Goal: Entertainment & Leisure: Consume media (video, audio)

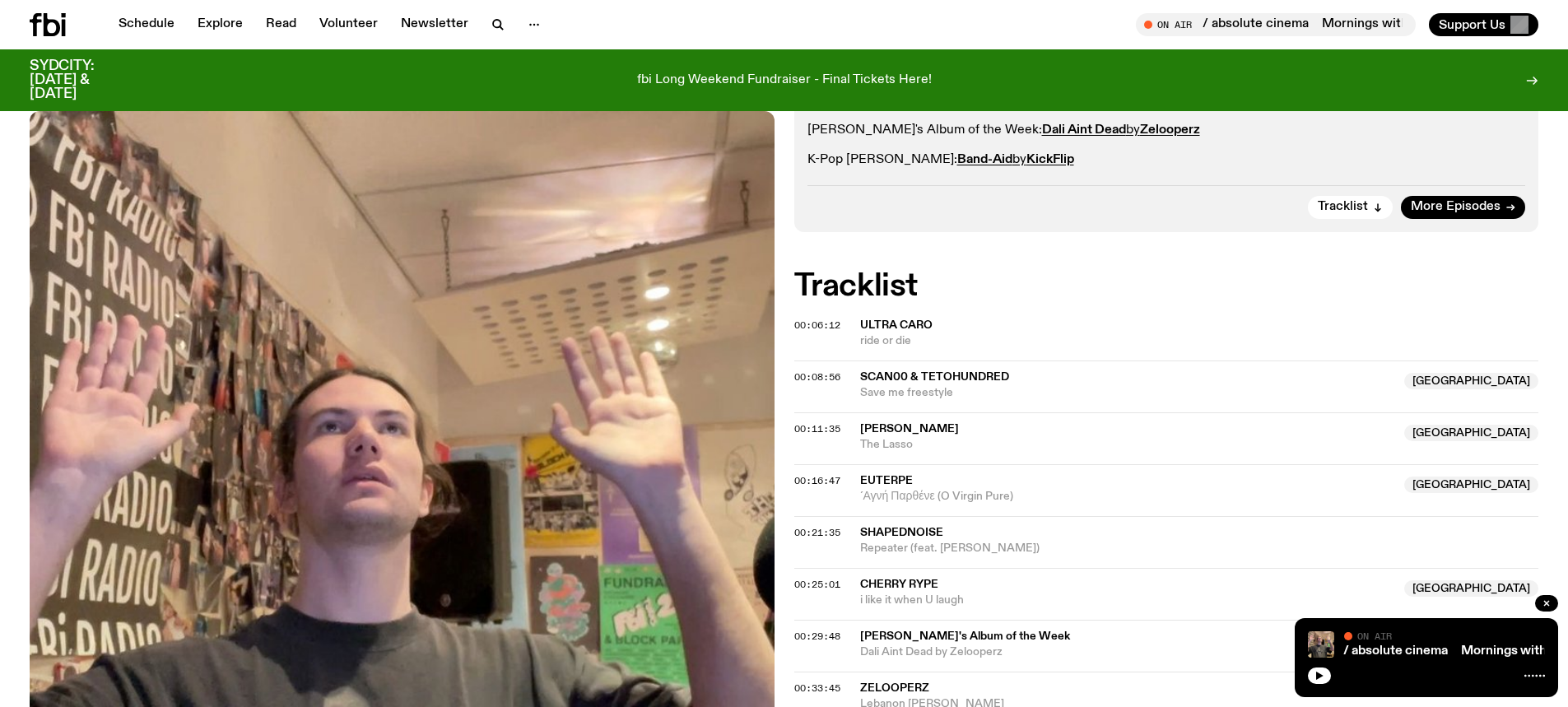
scroll to position [476, 0]
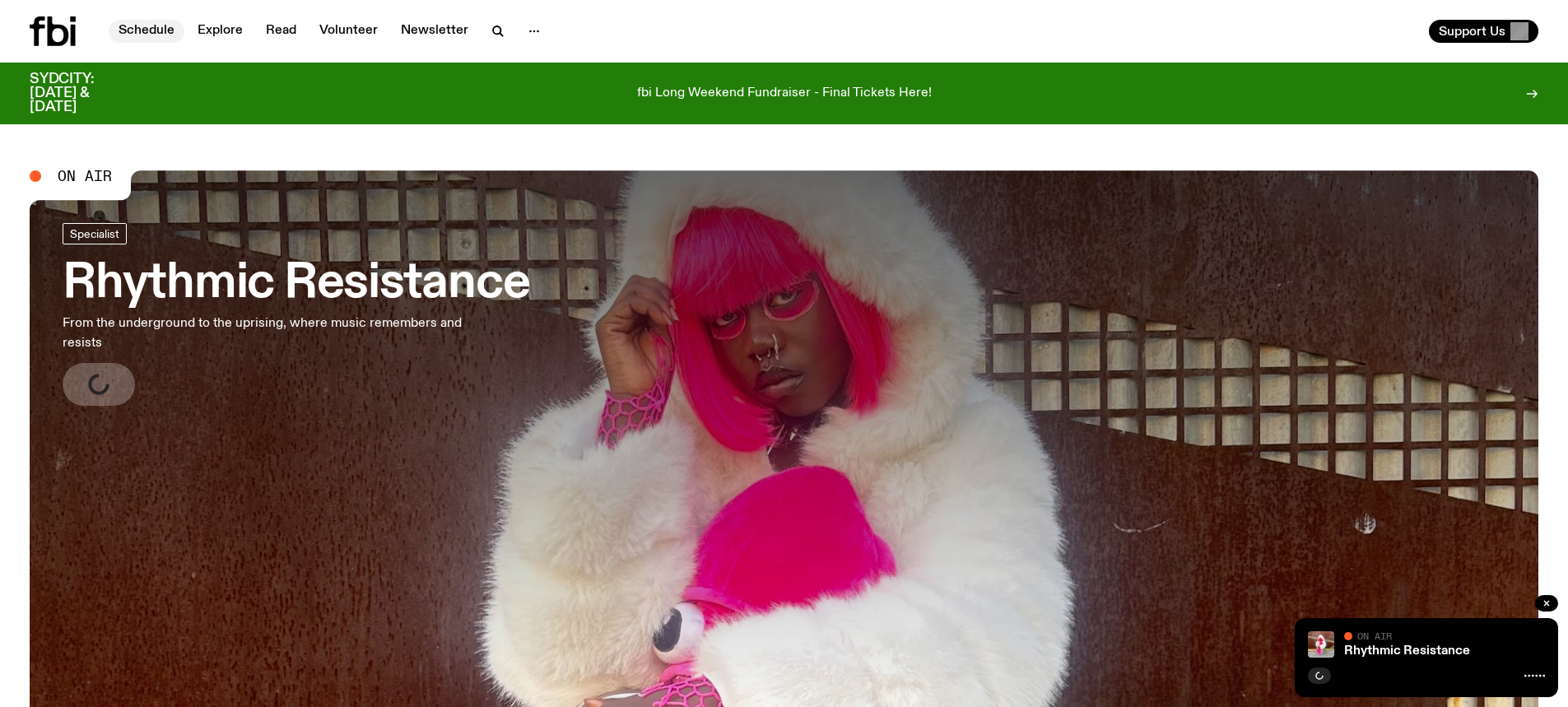
click at [152, 29] on link "Schedule" at bounding box center [146, 31] width 75 height 23
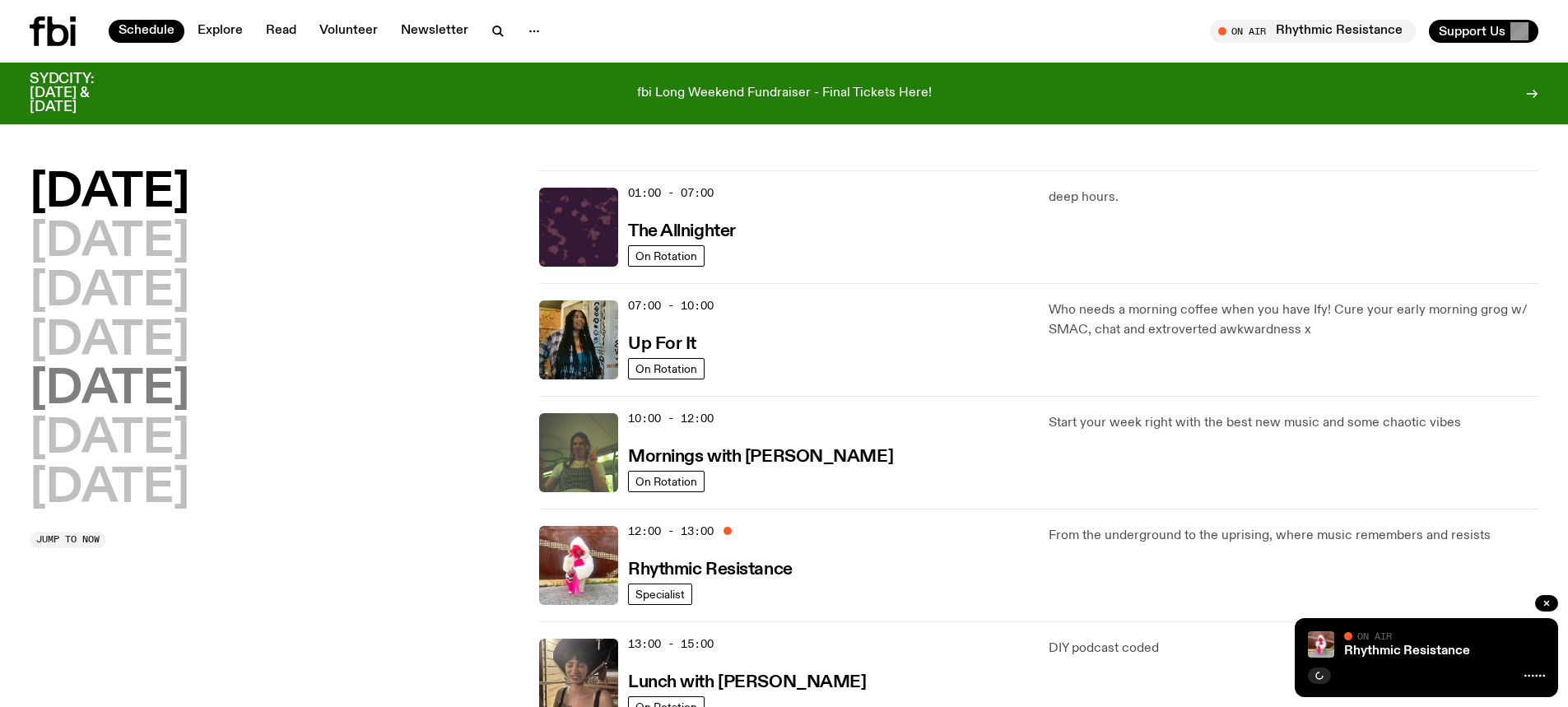
click at [117, 390] on h2 "[DATE]" at bounding box center [110, 390] width 160 height 46
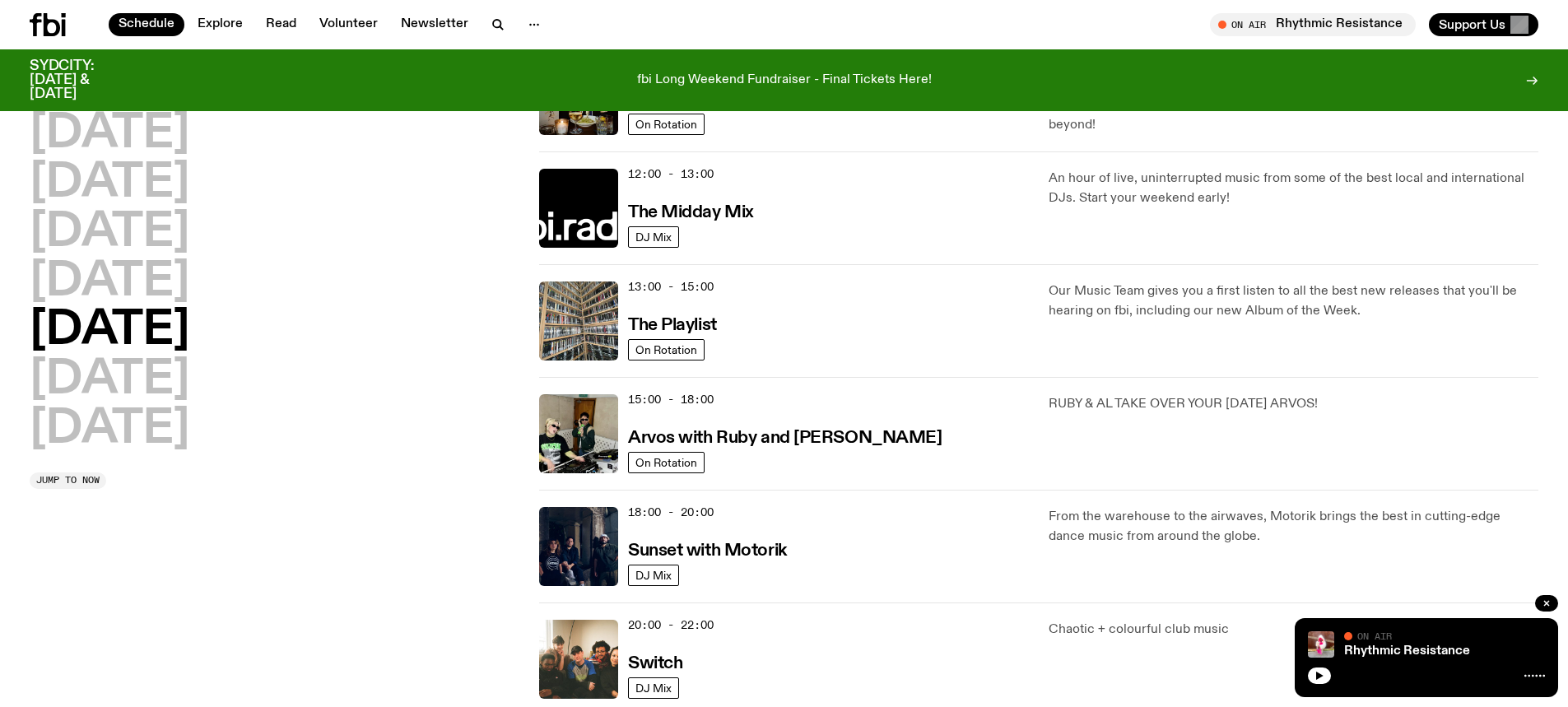
scroll to position [376, 0]
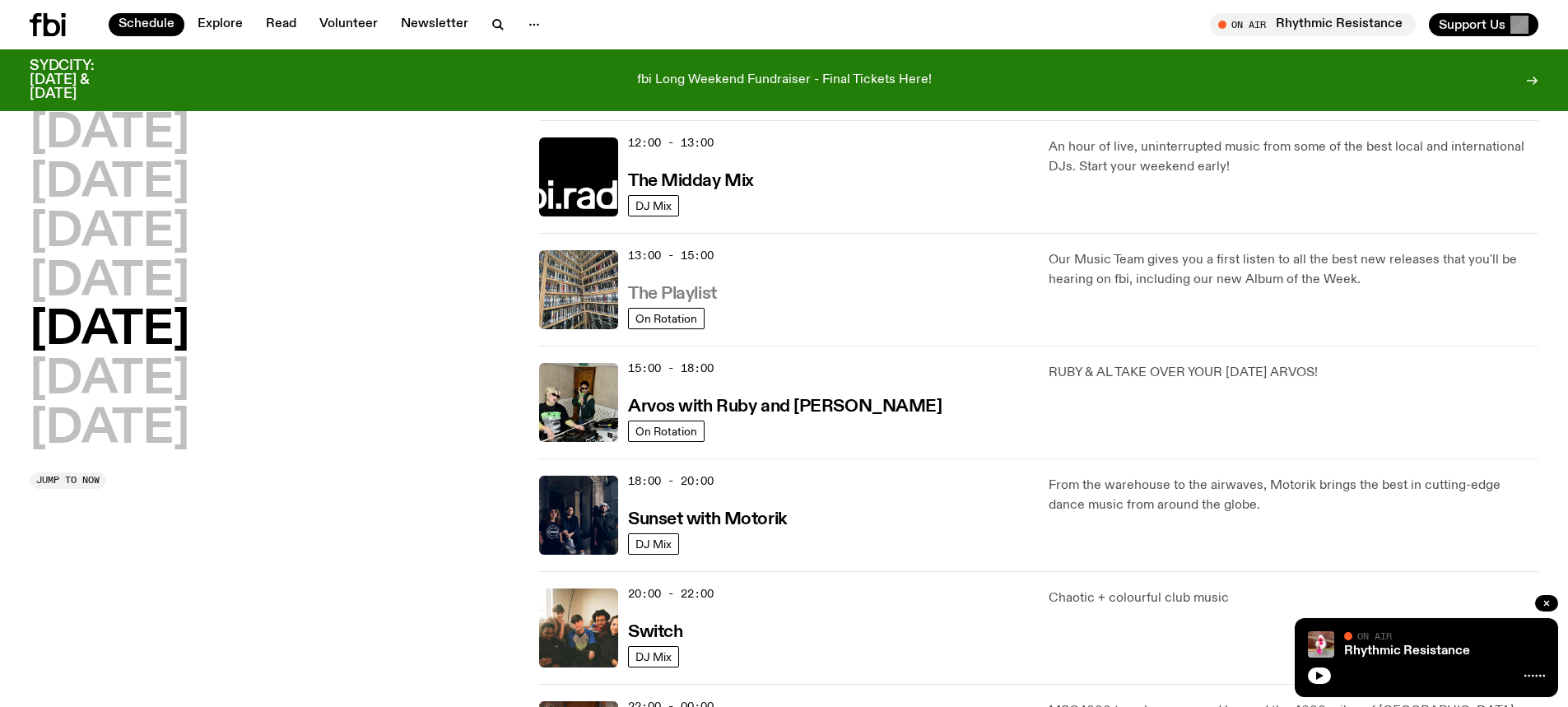
click at [643, 291] on h3 "The Playlist" at bounding box center [672, 294] width 89 height 17
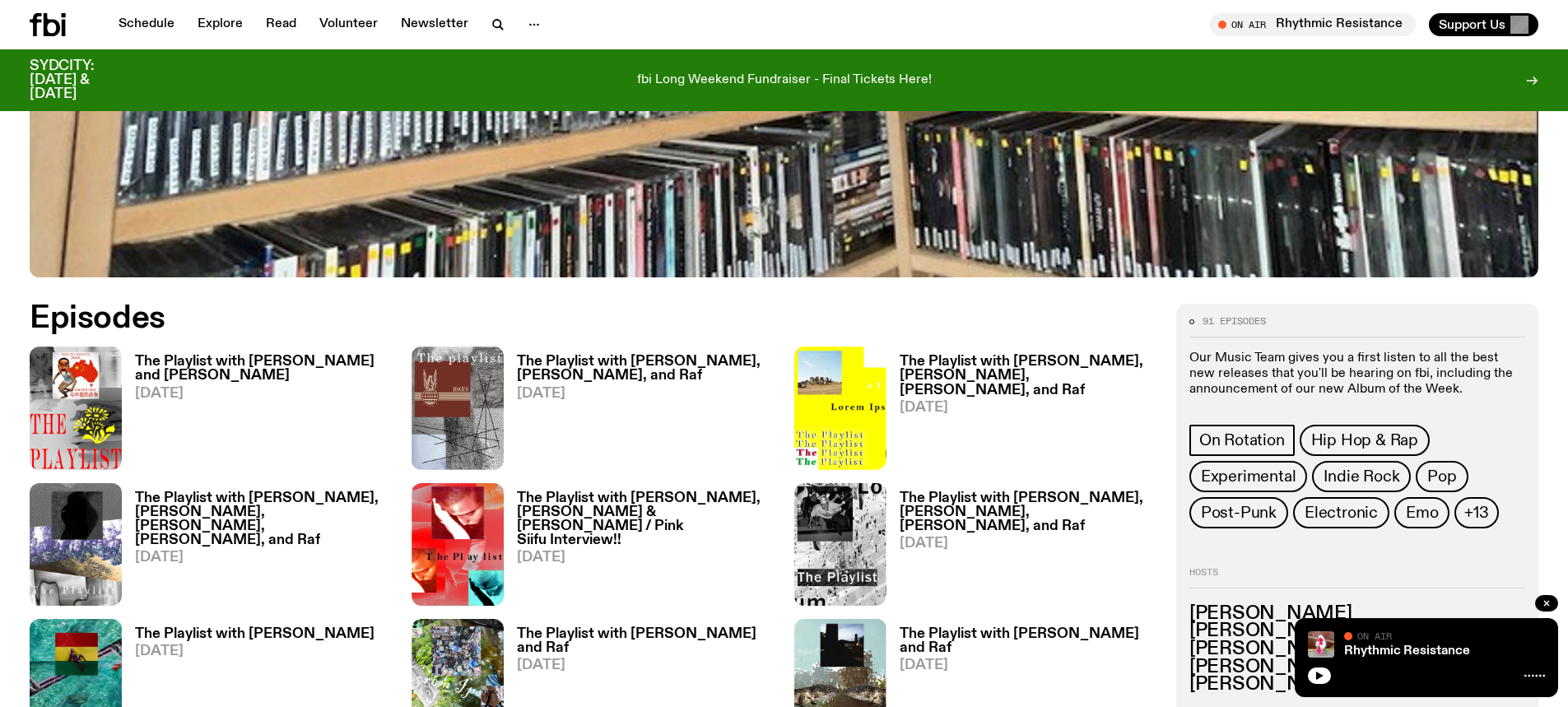
scroll to position [895, 0]
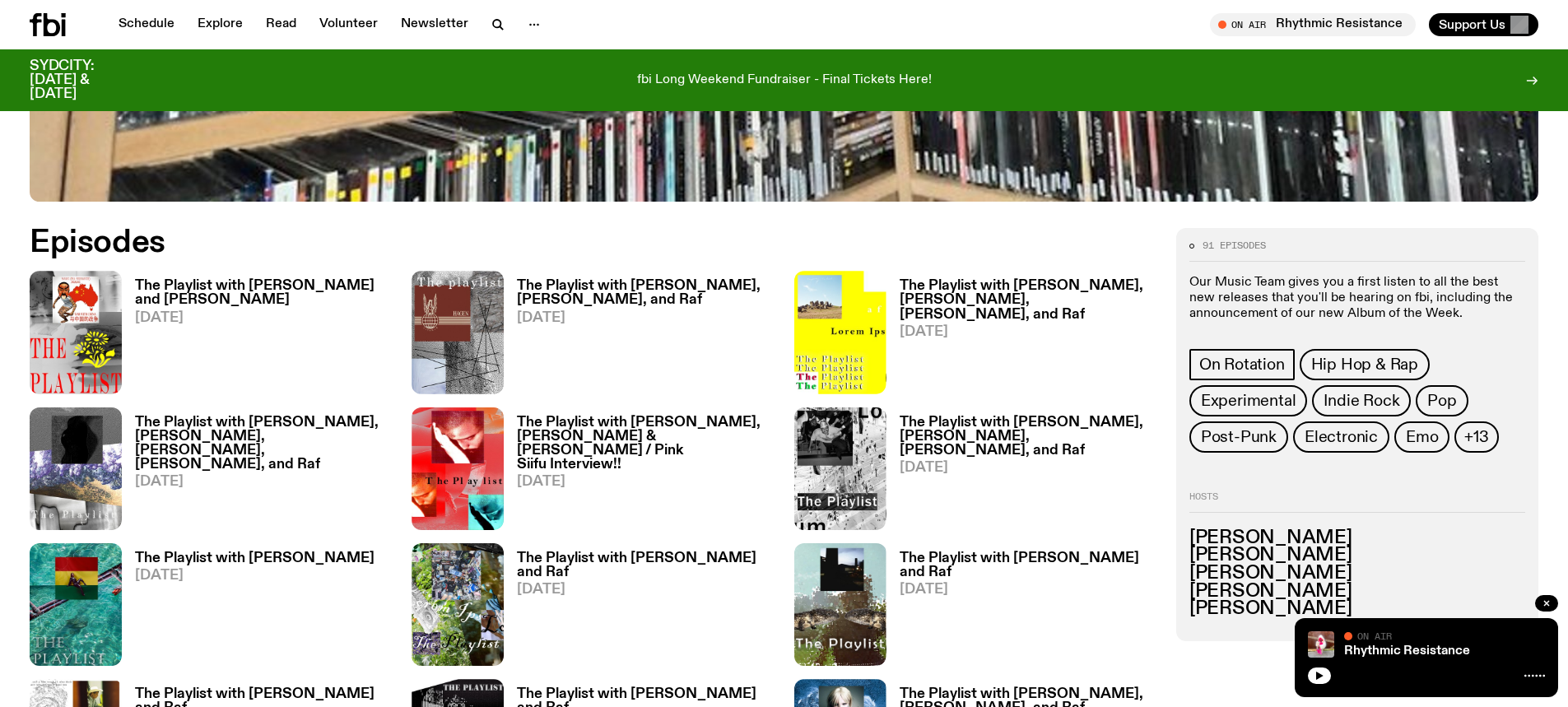
click at [255, 311] on span "[DATE]" at bounding box center [263, 318] width 257 height 14
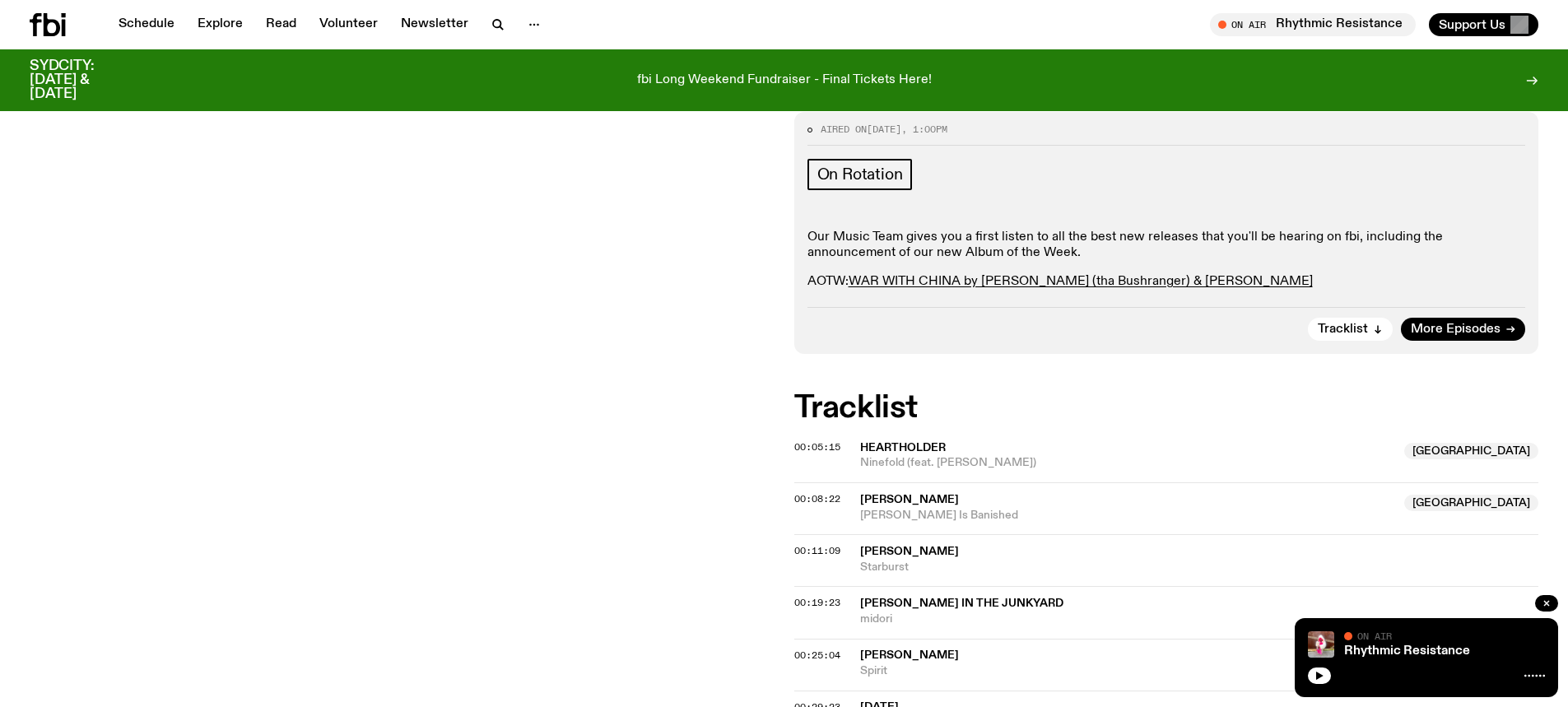
scroll to position [322, 0]
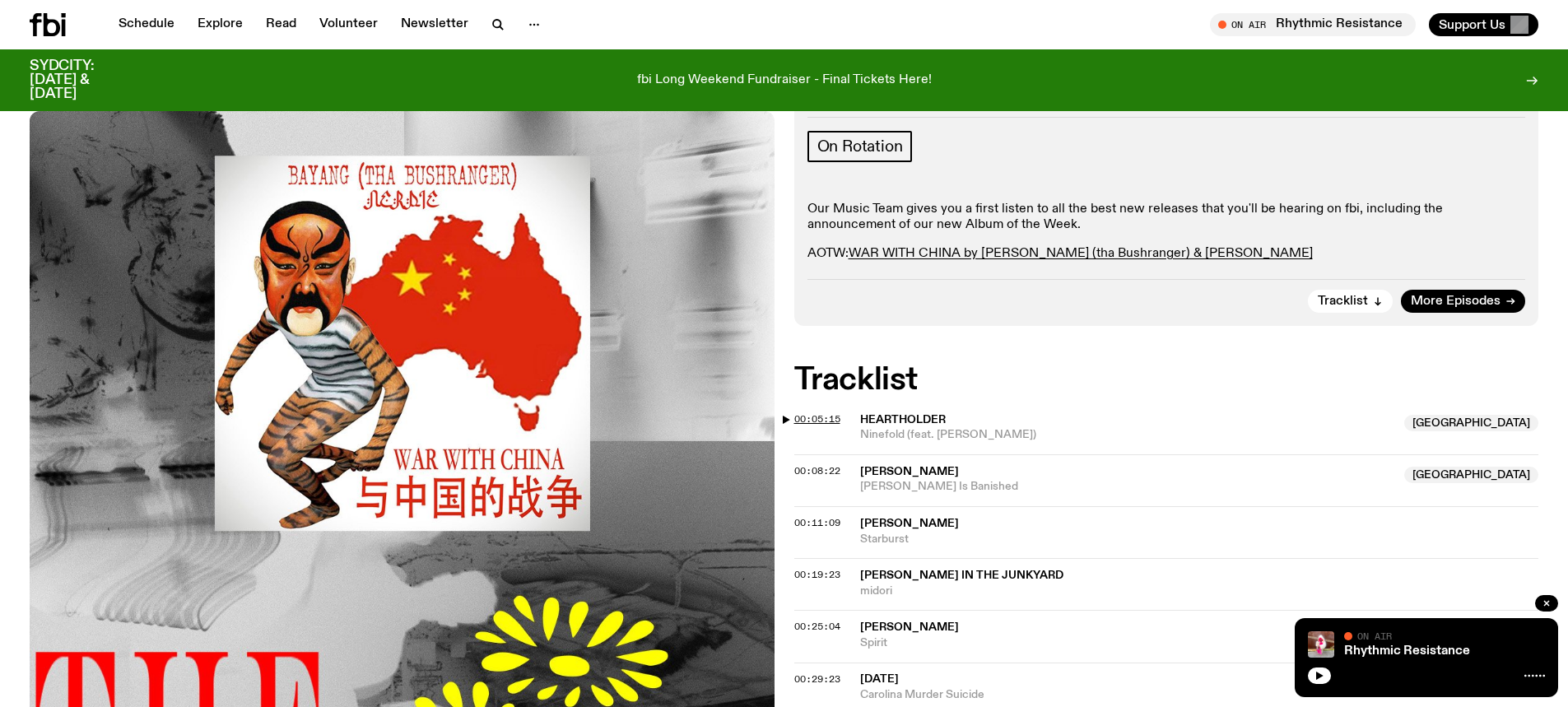
click at [799, 413] on span "00:05:15" at bounding box center [818, 419] width 46 height 14
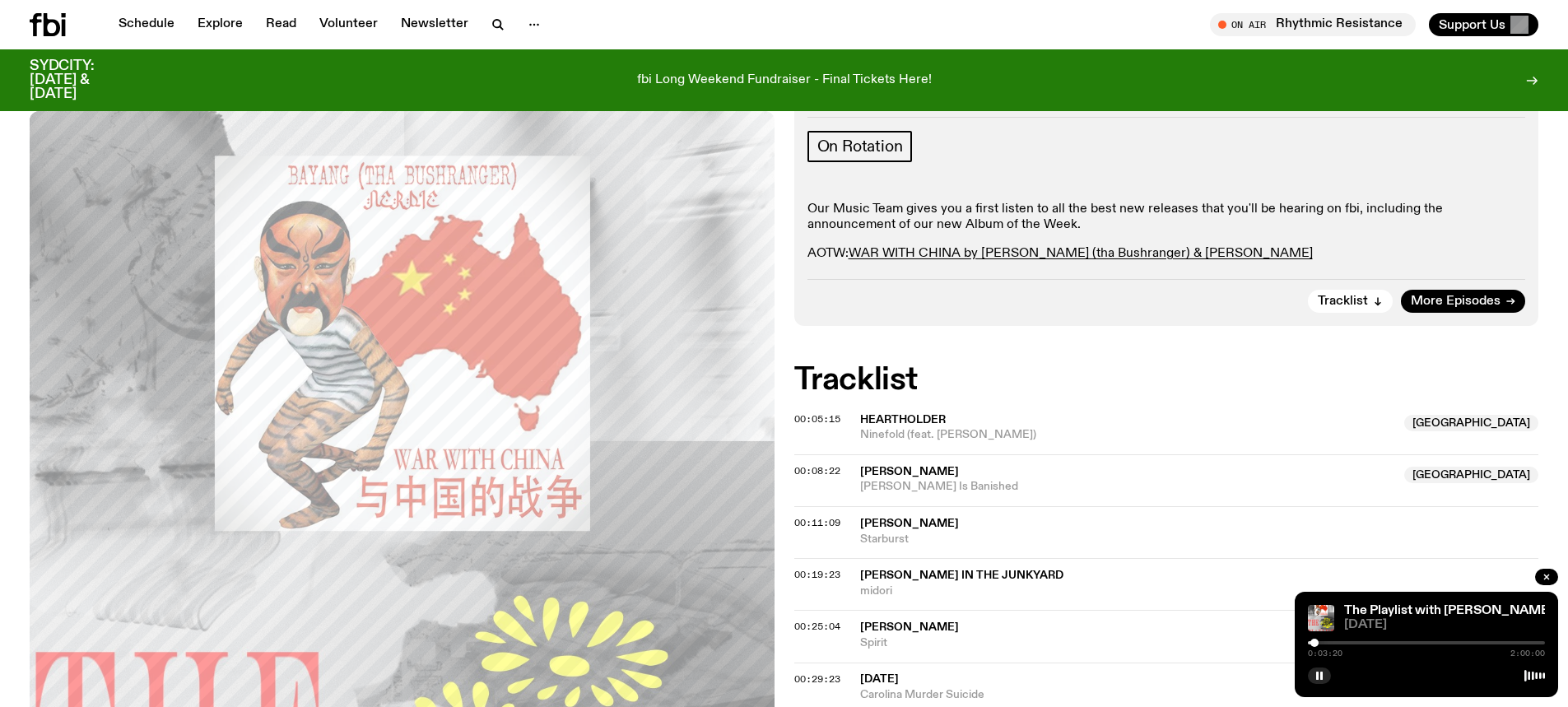
click at [1315, 643] on div at bounding box center [1314, 643] width 8 height 8
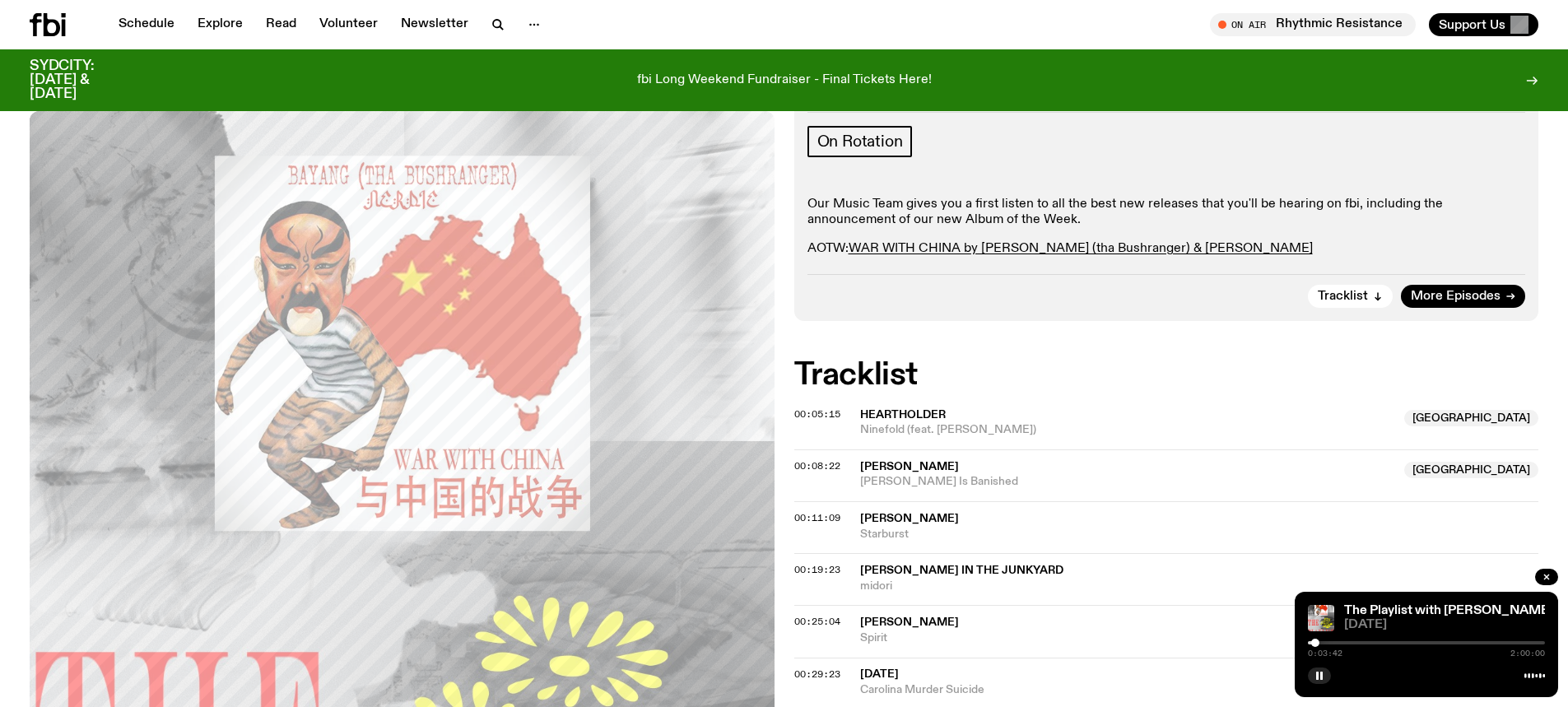
scroll to position [408, 0]
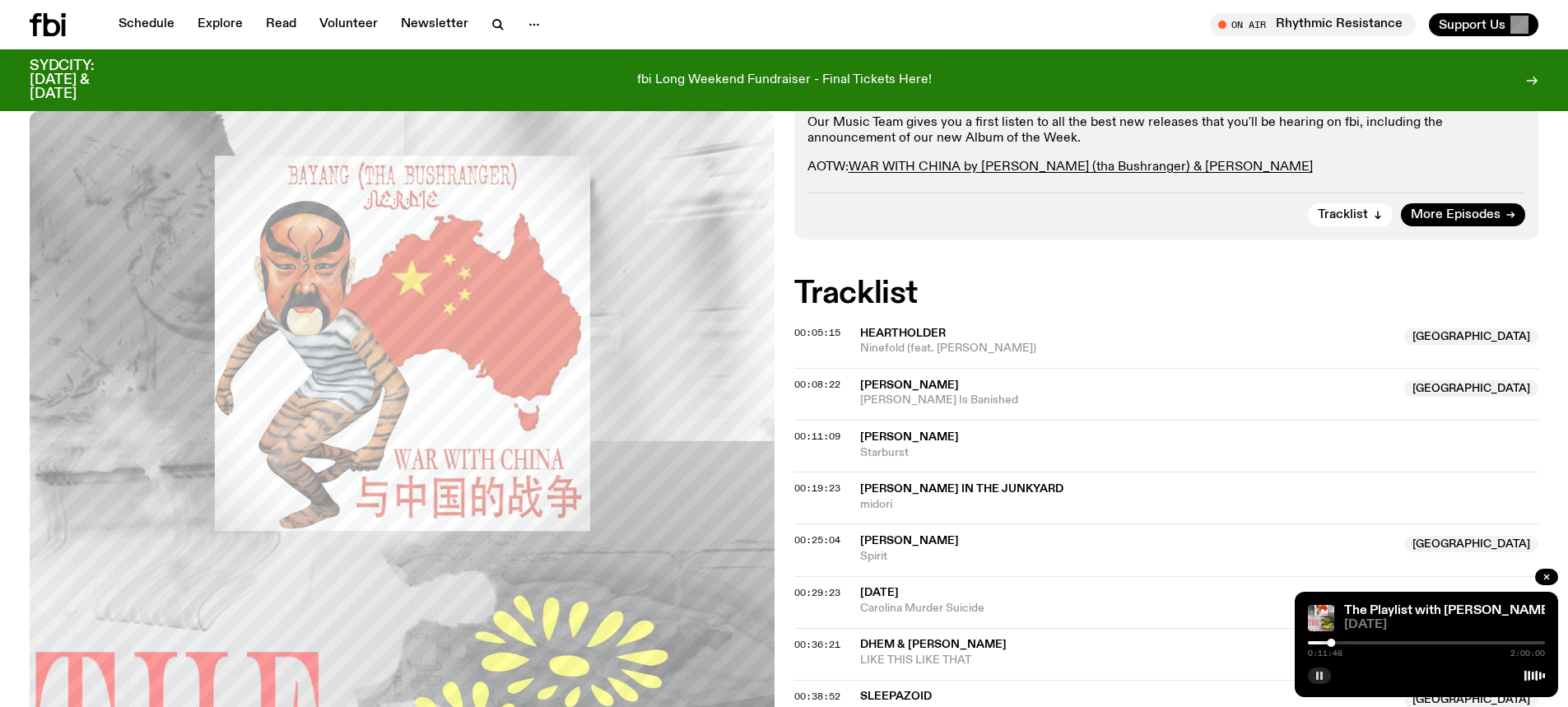
click at [1321, 675] on rect "button" at bounding box center [1321, 675] width 3 height 8
